Goal: Transaction & Acquisition: Purchase product/service

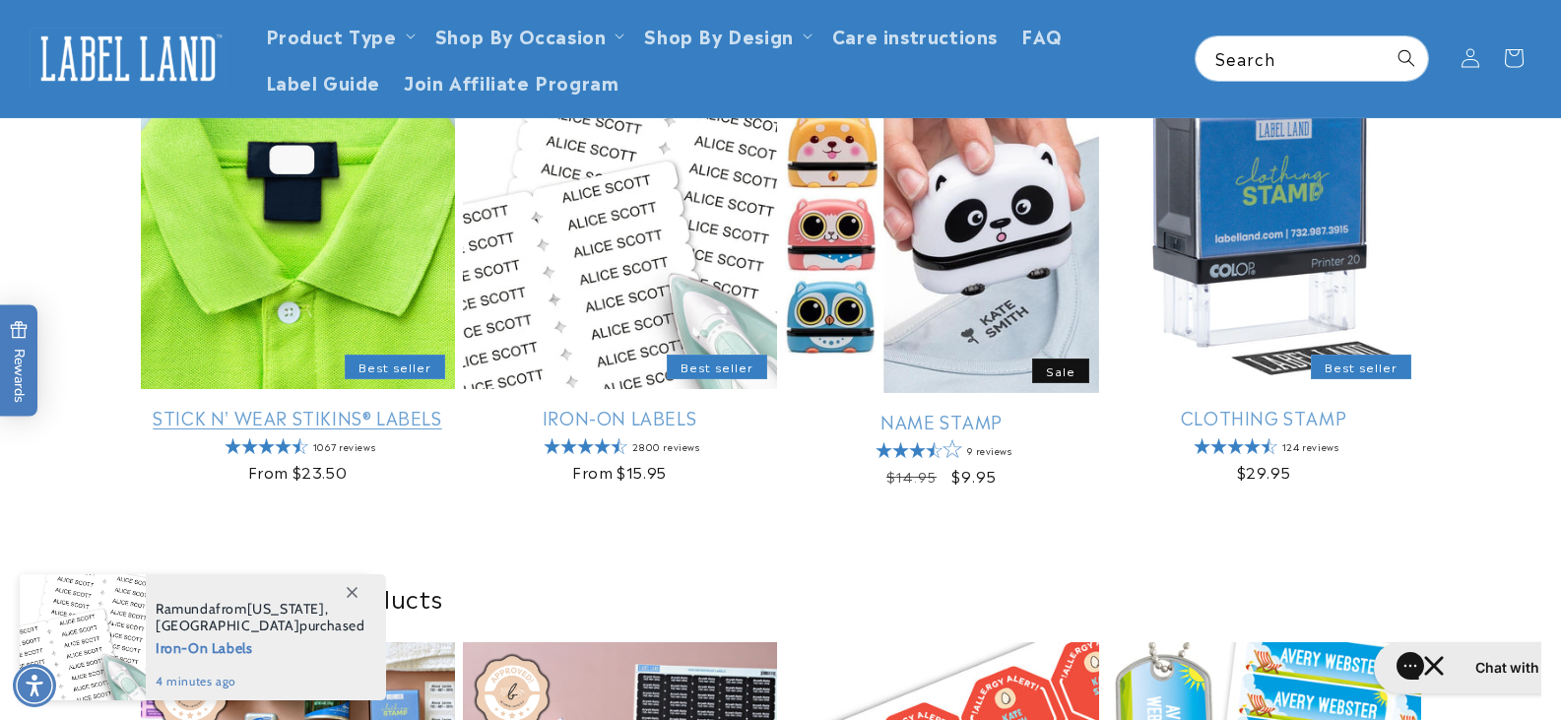
scroll to position [666, 0]
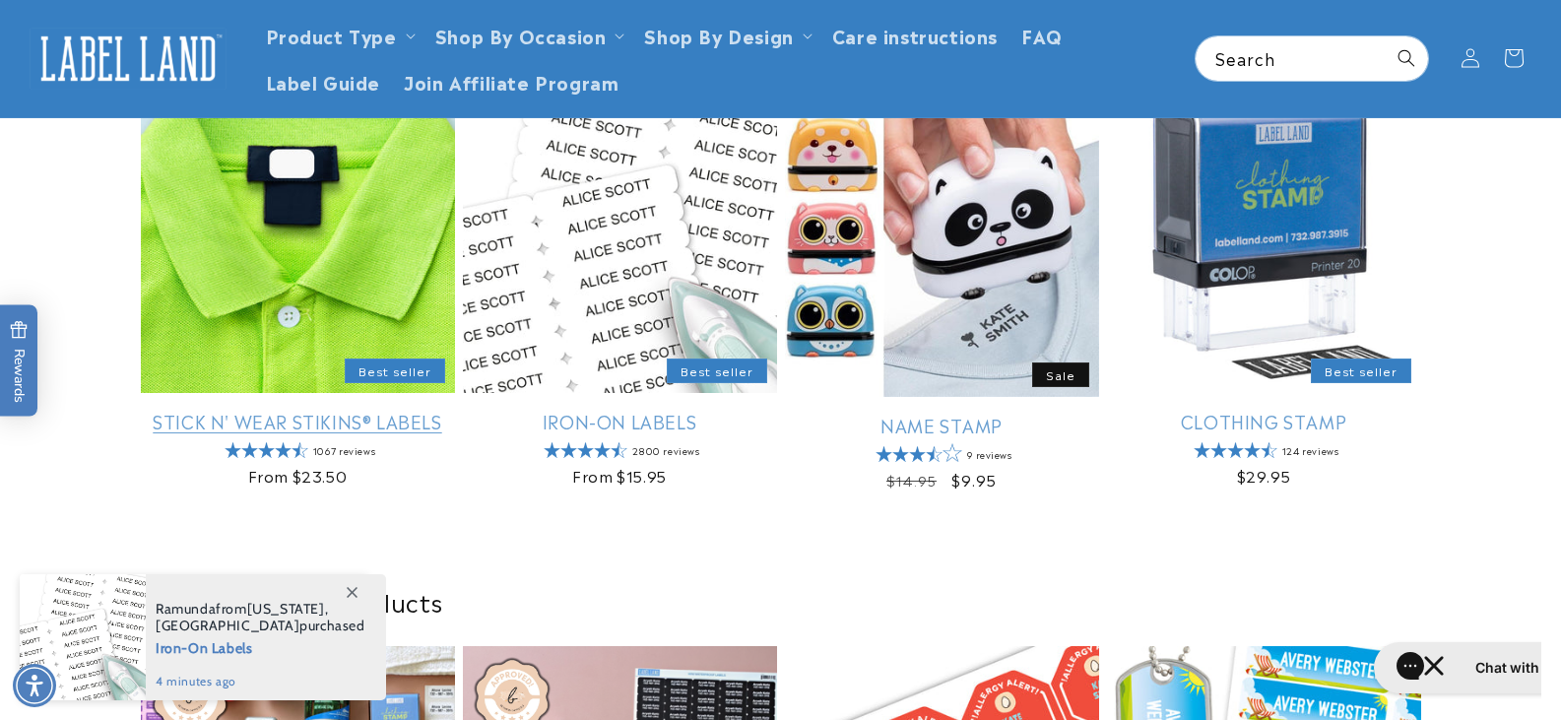
click at [344, 417] on link "Stick N' Wear Stikins® Labels" at bounding box center [298, 421] width 314 height 23
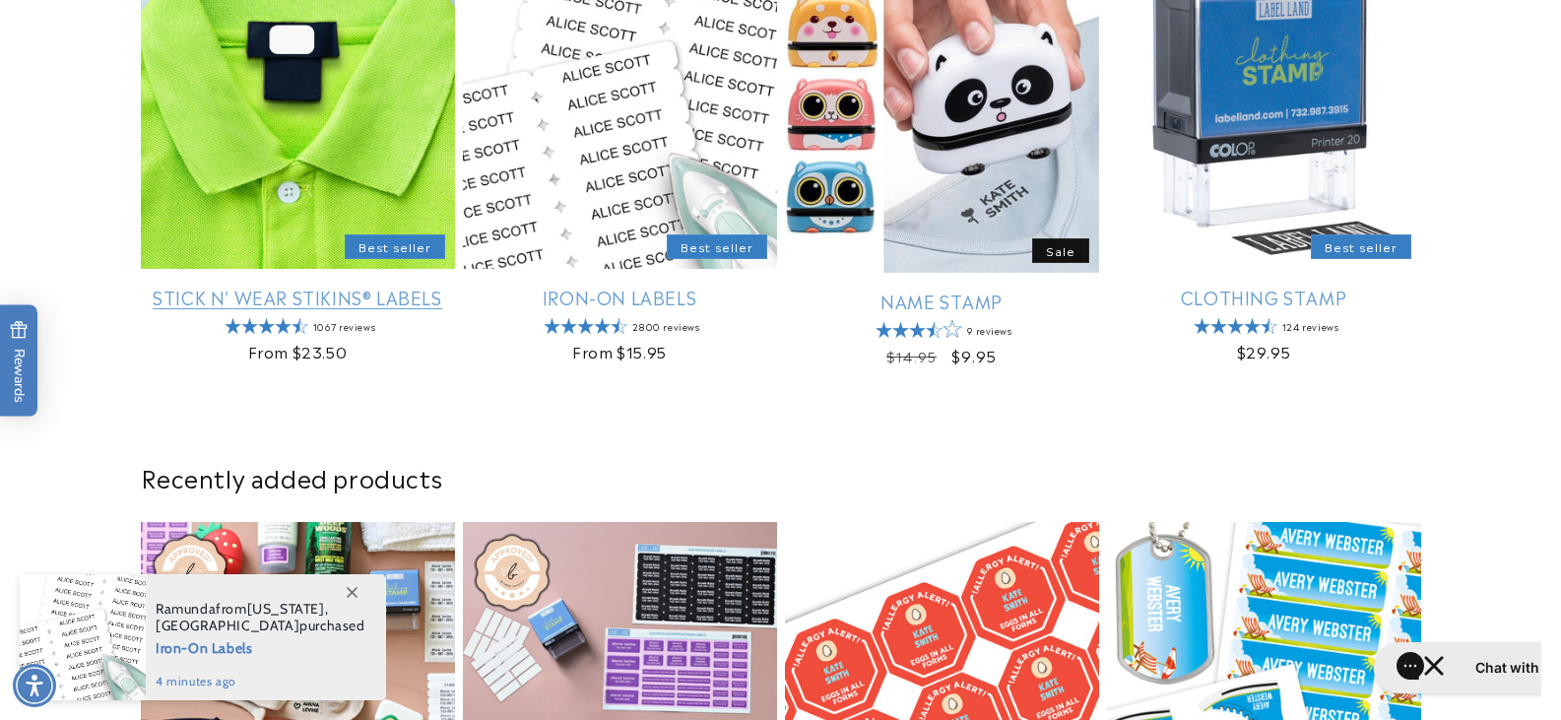
scroll to position [997, 0]
